Goal: Navigation & Orientation: Find specific page/section

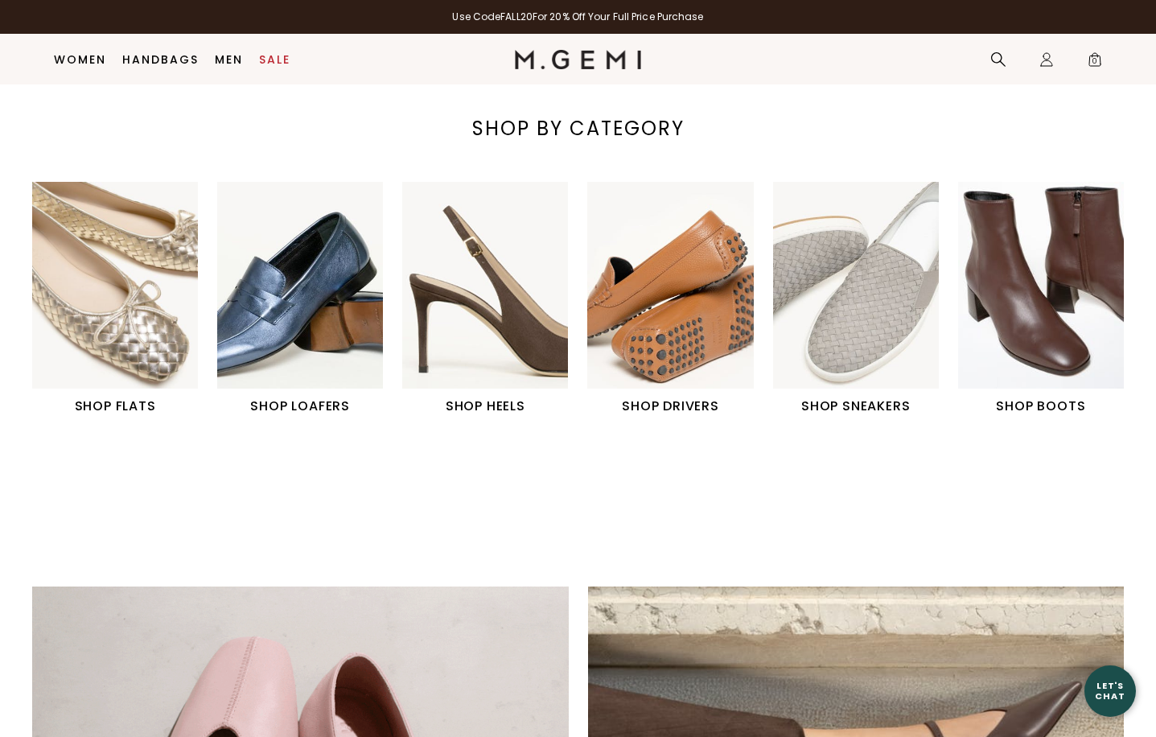
scroll to position [516, 0]
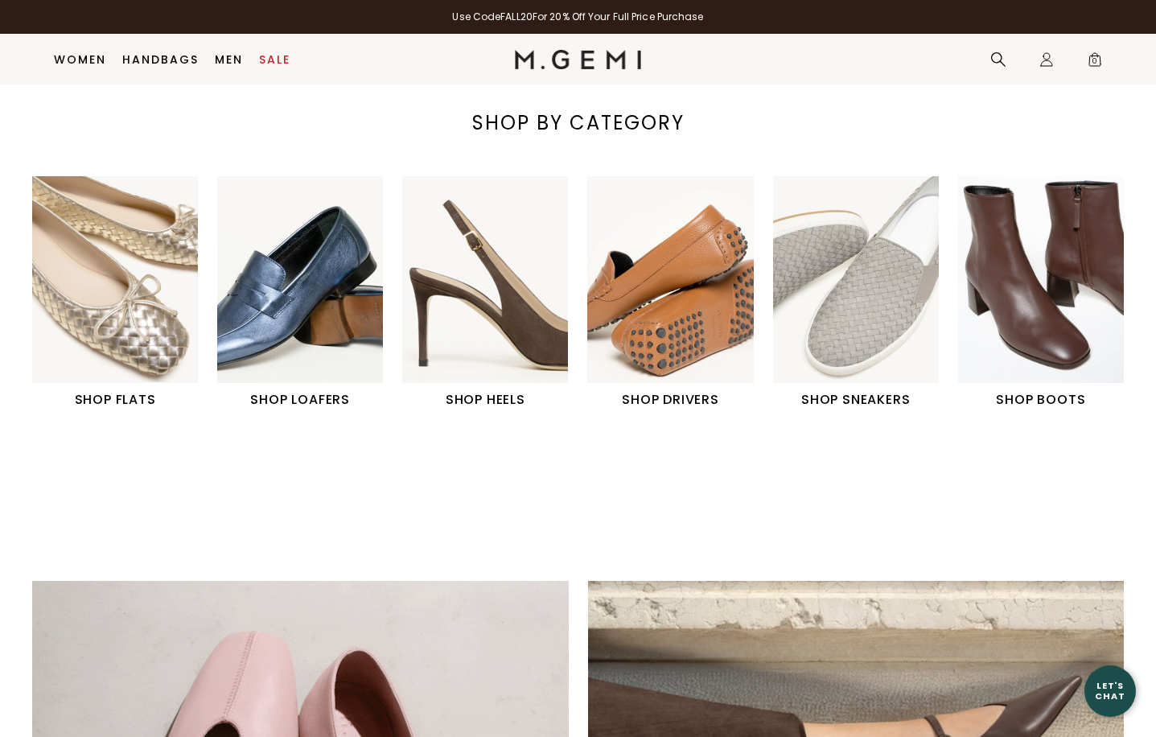
click at [1029, 223] on img "6 / 6" at bounding box center [1041, 279] width 166 height 207
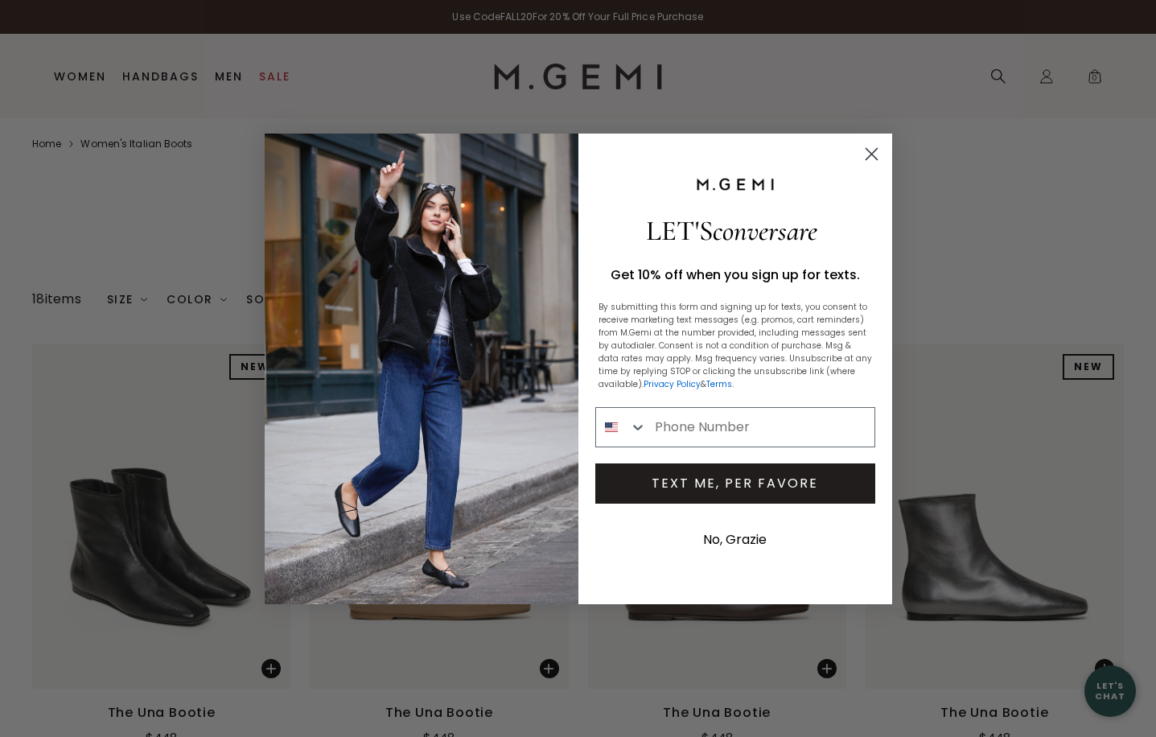
click at [866, 154] on circle "Close dialog" at bounding box center [870, 153] width 27 height 27
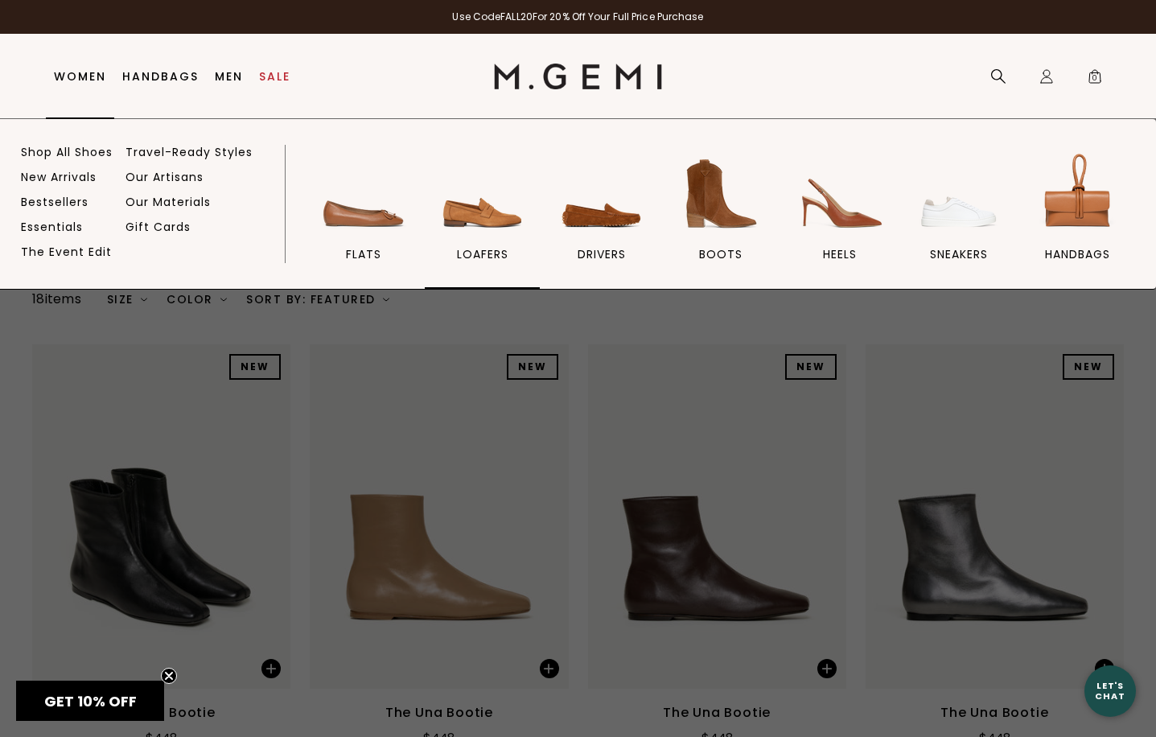
click at [493, 250] on span "loafers" at bounding box center [482, 254] width 51 height 14
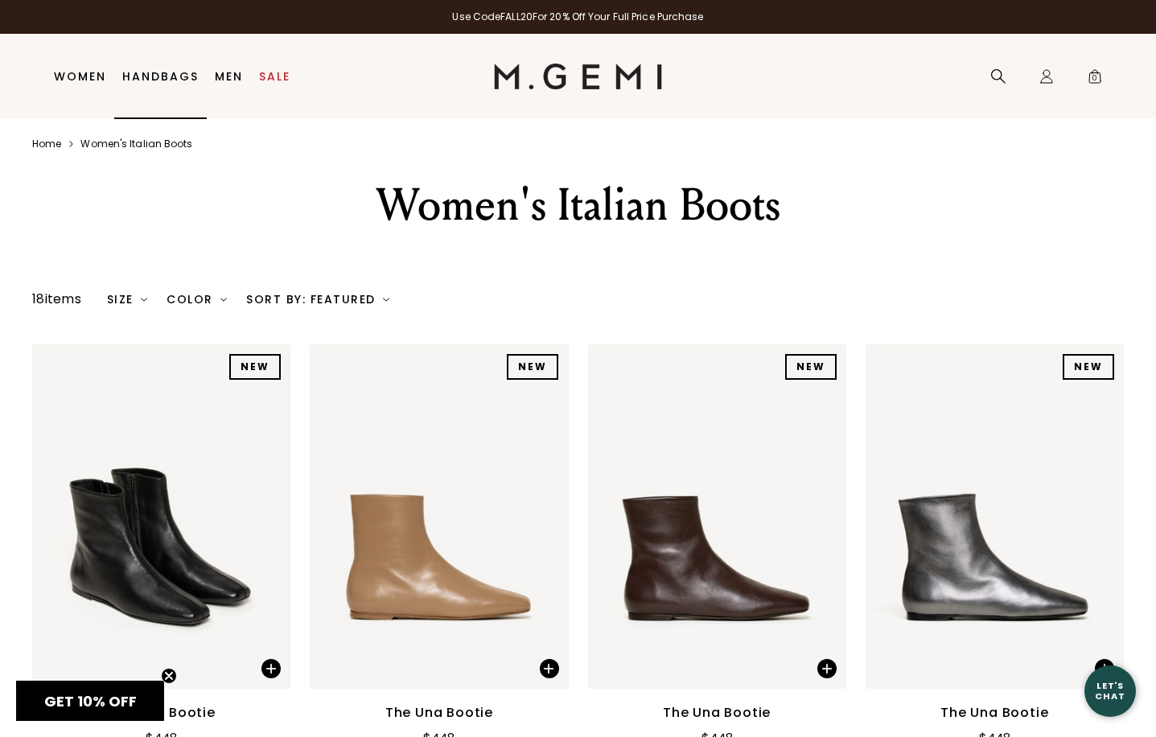
click at [164, 70] on link "Handbags" at bounding box center [160, 76] width 76 height 13
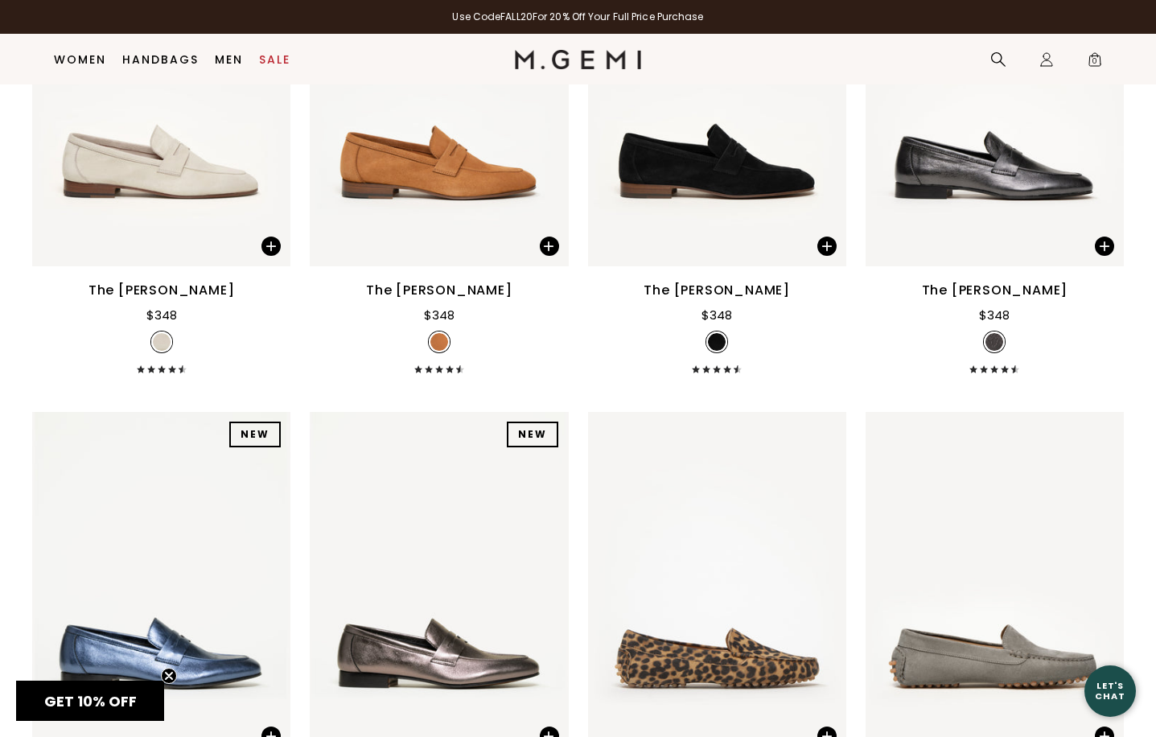
scroll to position [1904, 0]
